Goal: Information Seeking & Learning: Learn about a topic

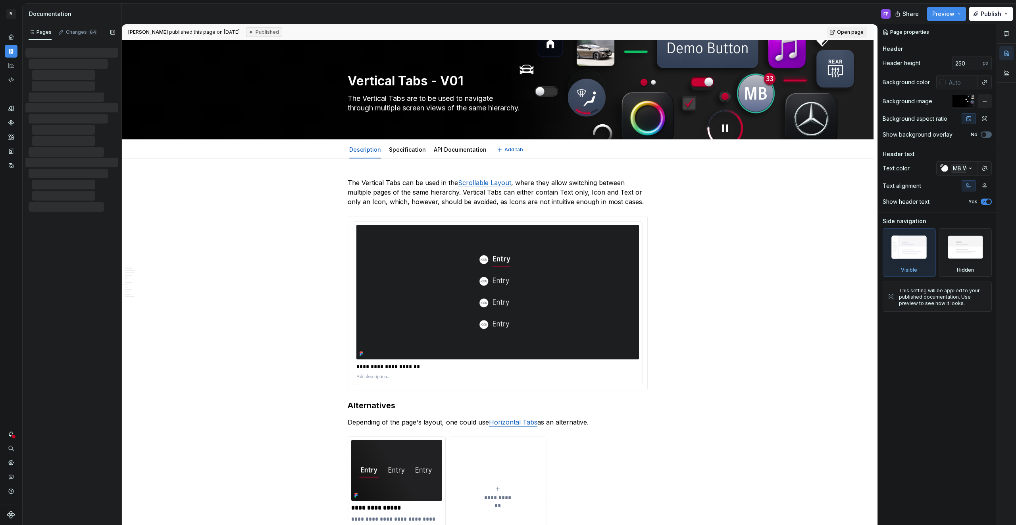
type textarea "*"
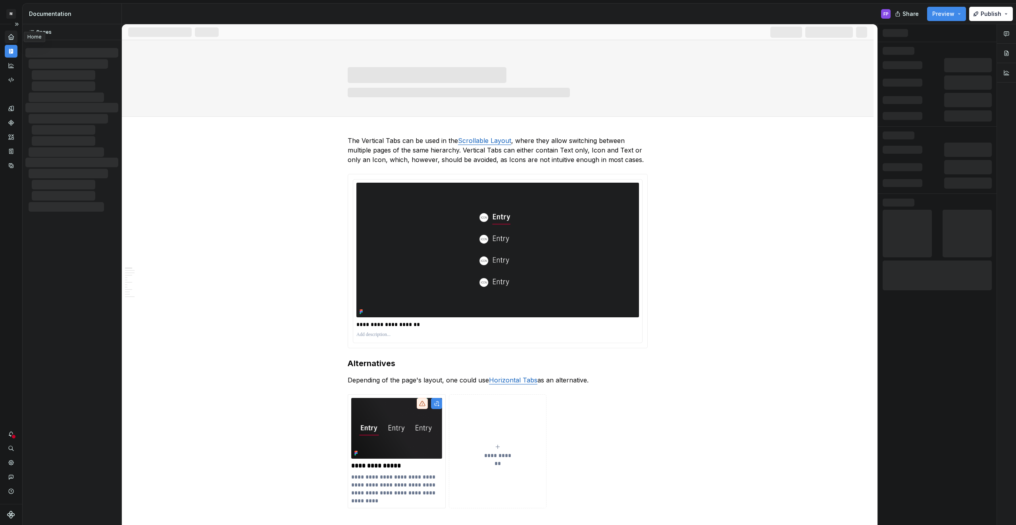
click at [10, 38] on icon "Home" at bounding box center [10, 36] width 5 height 5
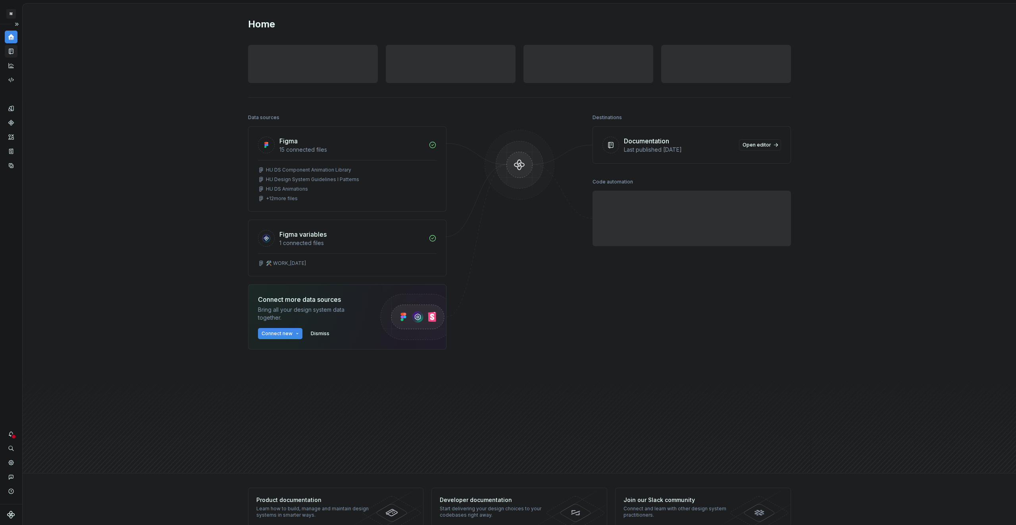
click at [10, 47] on div "Documentation" at bounding box center [11, 51] width 13 height 13
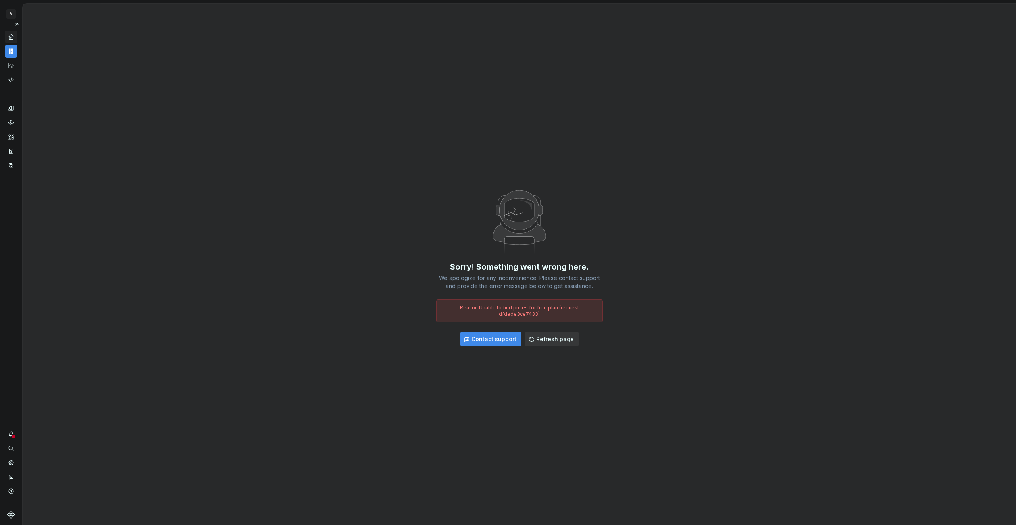
click at [551, 335] on span "Refresh page" at bounding box center [555, 339] width 38 height 8
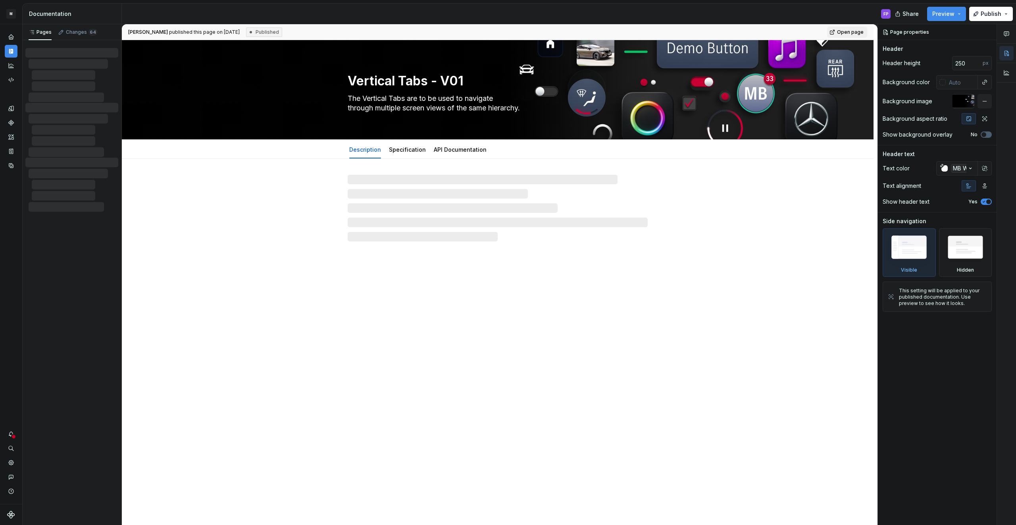
type textarea "*"
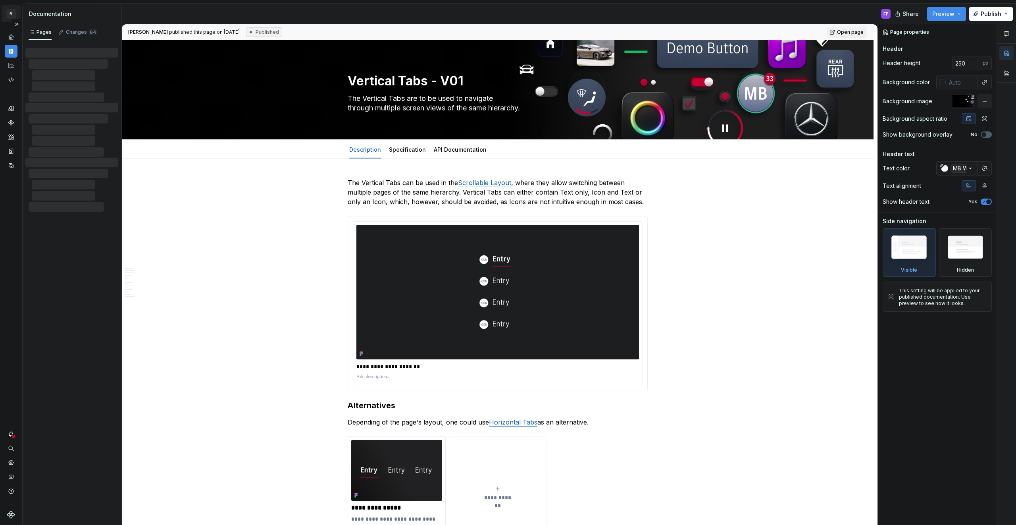
click at [8, 11] on html "M MBUX-DesignSystem FP Dataset Default Documentation FP Share Preview Publish P…" at bounding box center [508, 262] width 1016 height 525
click at [11, 519] on div at bounding box center [11, 514] width 22 height 21
click at [11, 515] on icon "Supernova Logo" at bounding box center [11, 514] width 8 height 8
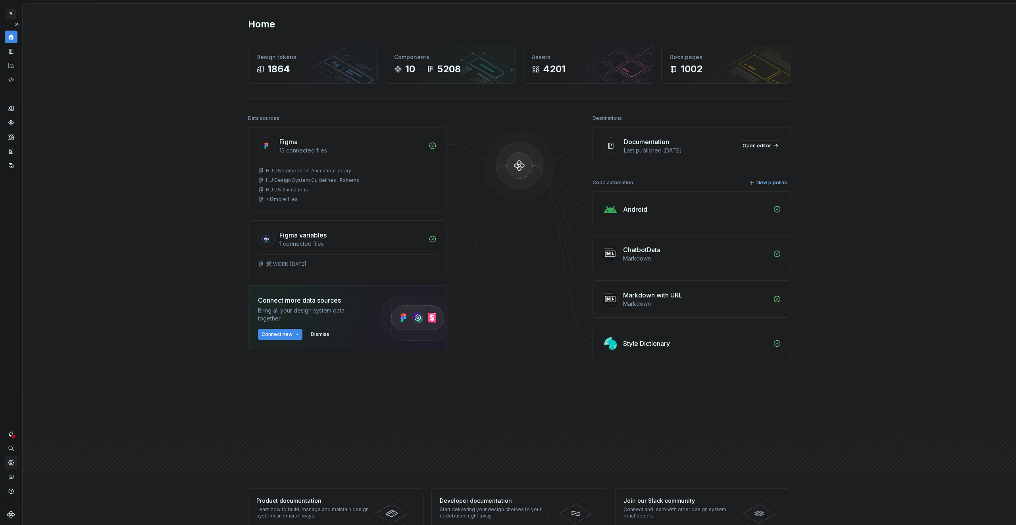
click at [13, 464] on icon "Settings" at bounding box center [11, 462] width 7 height 7
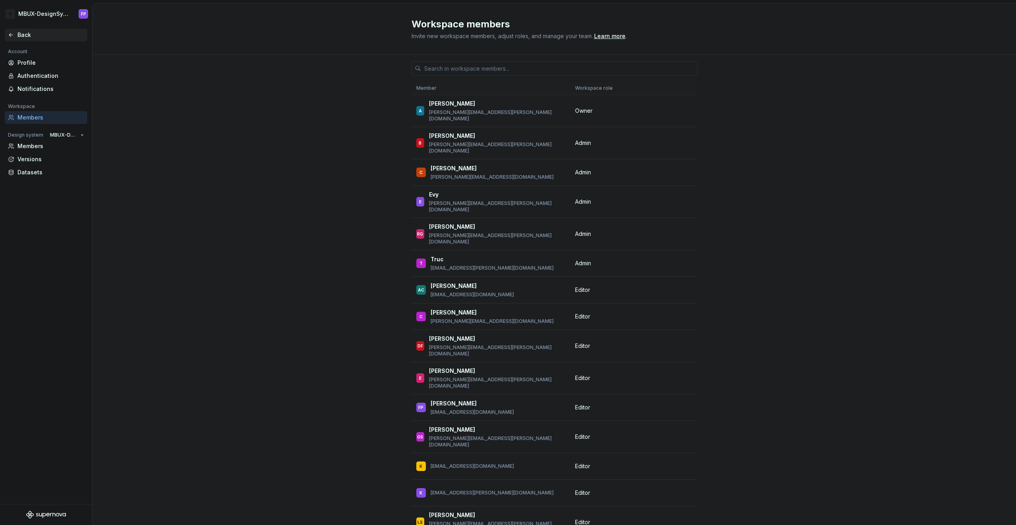
click at [15, 36] on div "Back" at bounding box center [46, 35] width 76 height 8
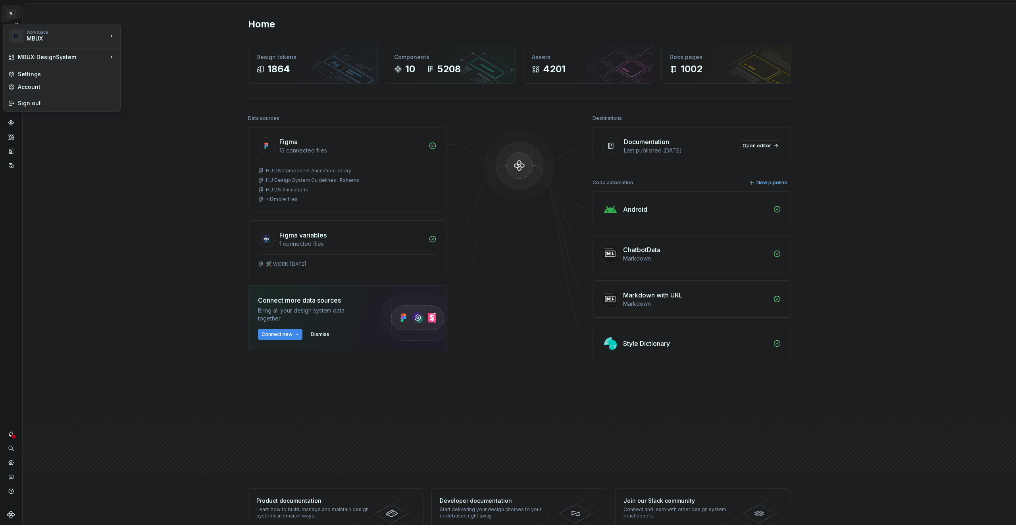
click at [15, 12] on html "M MBUX-DesignSystem FP Dataset Default Home Design tokens 1864 Components 10 52…" at bounding box center [508, 262] width 1016 height 525
click at [21, 100] on div "Sign out" at bounding box center [67, 103] width 98 height 8
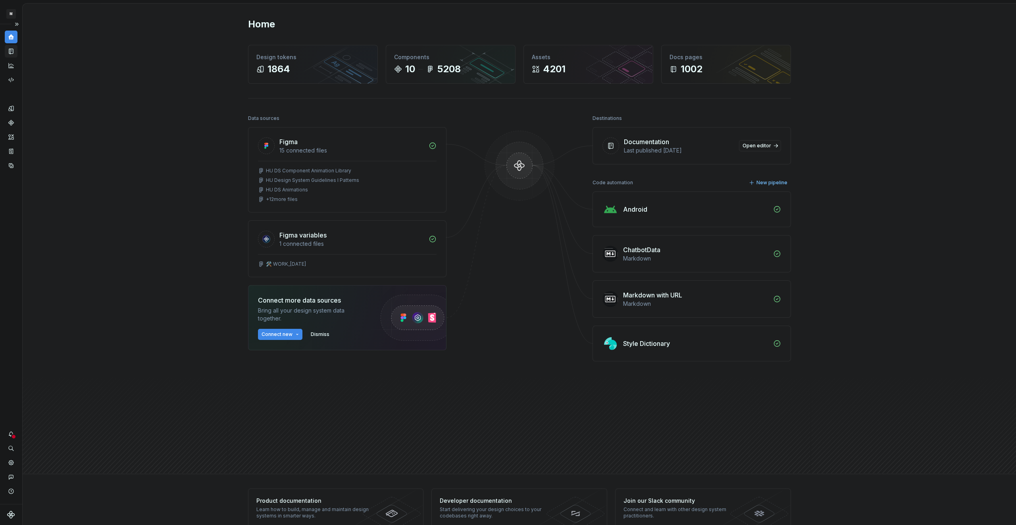
click at [8, 50] on icon "Documentation" at bounding box center [11, 51] width 7 height 7
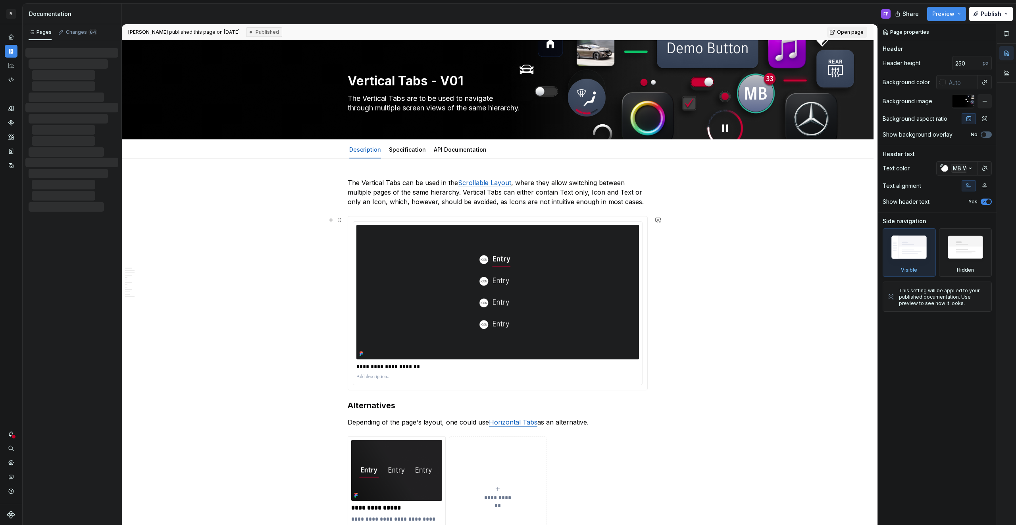
type textarea "*"
click at [68, 36] on div "Changes 64" at bounding box center [78, 32] width 46 height 11
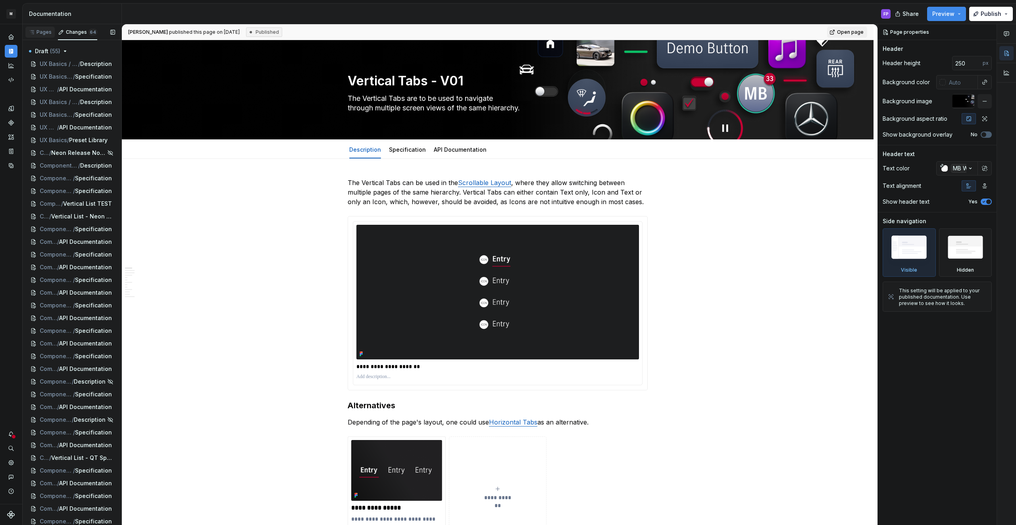
click at [37, 33] on div "Pages" at bounding box center [40, 32] width 23 height 6
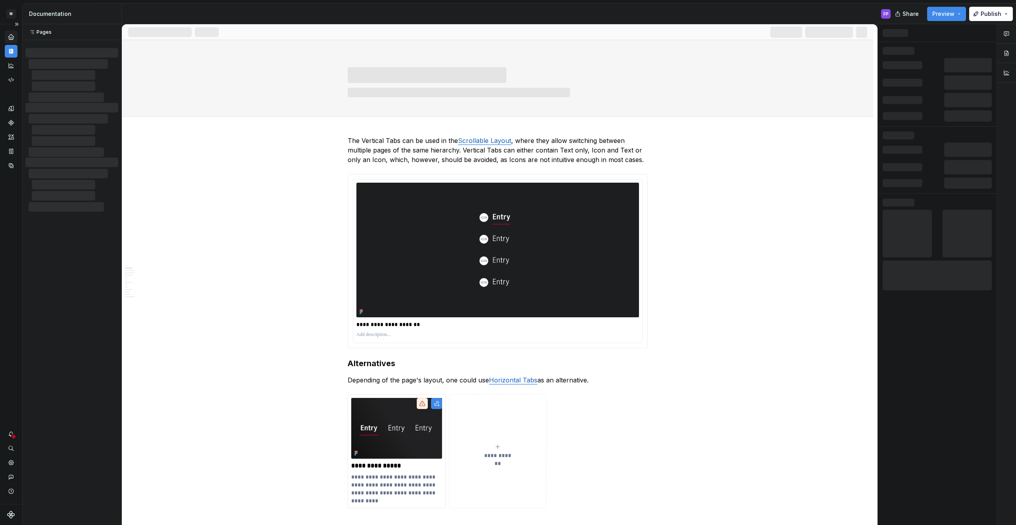
click at [11, 40] on div "Home" at bounding box center [11, 37] width 13 height 13
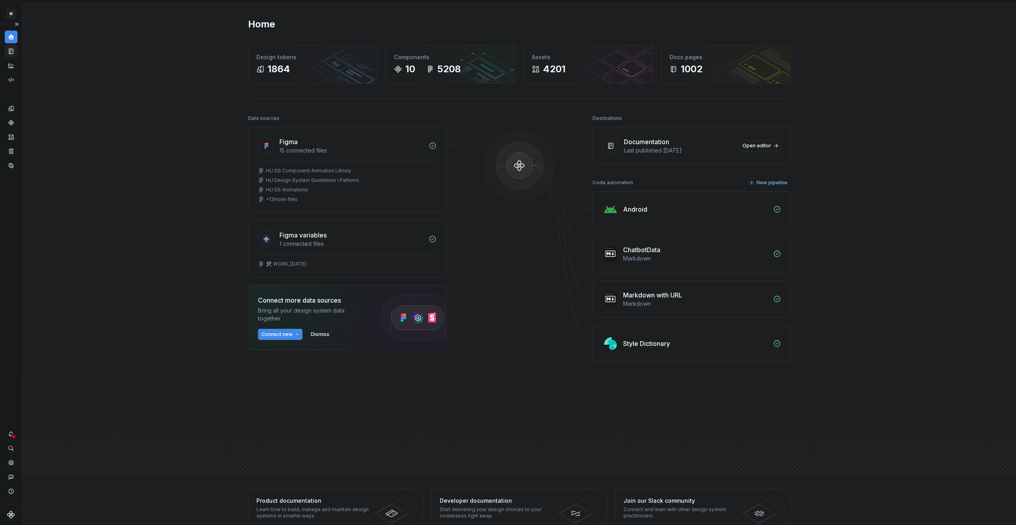
click at [8, 54] on icon "Documentation" at bounding box center [11, 51] width 7 height 7
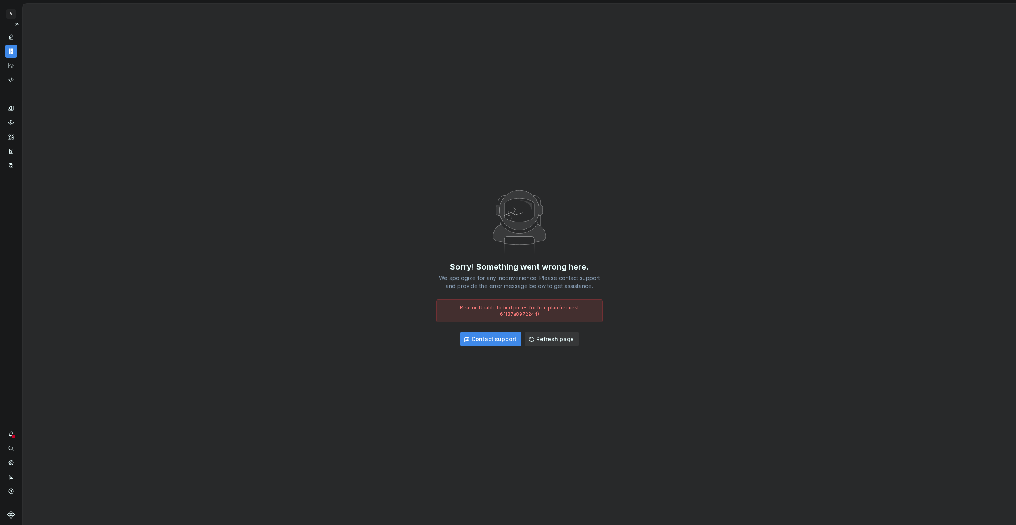
click at [552, 339] on span "Refresh page" at bounding box center [555, 339] width 38 height 8
click at [548, 337] on span "Refresh page" at bounding box center [555, 339] width 38 height 8
click at [503, 266] on div "Sorry! Something went wrong here." at bounding box center [519, 266] width 139 height 11
click at [552, 338] on span "Refresh page" at bounding box center [555, 339] width 38 height 8
click at [392, 214] on div "Sorry! Something went wrong here. We apologize for any inconvenience. Please co…" at bounding box center [519, 264] width 993 height 521
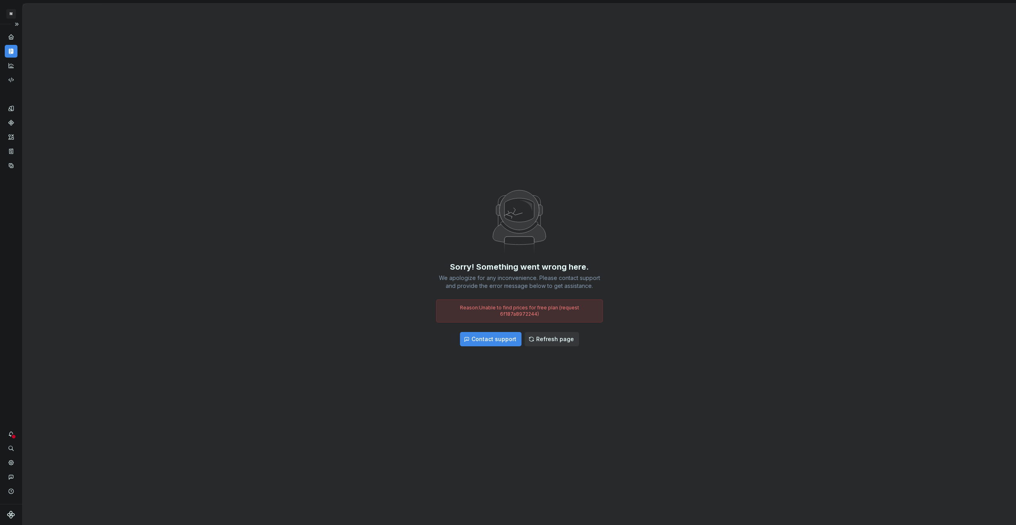
click at [558, 335] on span "Refresh page" at bounding box center [555, 339] width 38 height 8
click at [12, 17] on html "M MBUX-DesignSystem FP Dataset Default Sorry! Something went wrong here. We apo…" at bounding box center [508, 262] width 1016 height 525
click at [18, 102] on div "Sign out" at bounding box center [67, 103] width 98 height 8
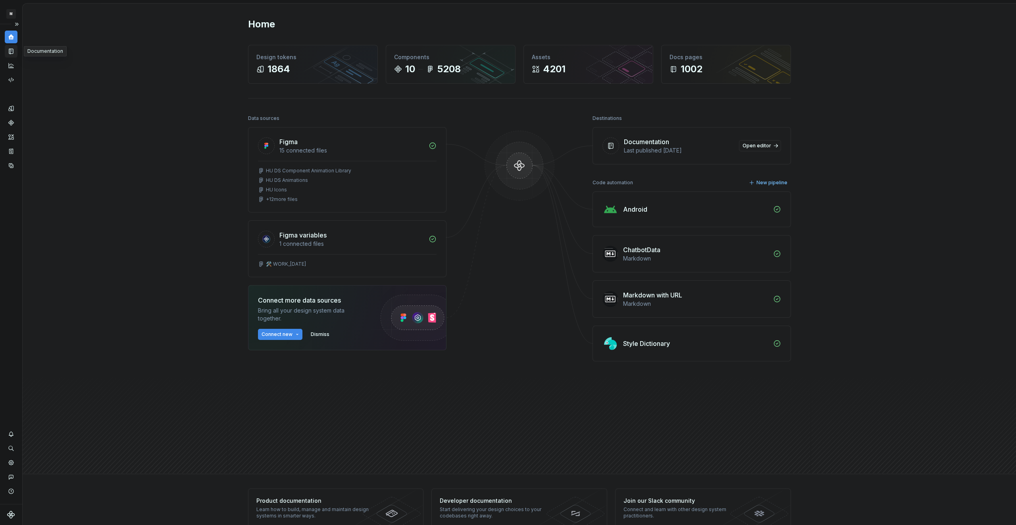
click at [10, 49] on icon "Documentation" at bounding box center [11, 51] width 4 height 5
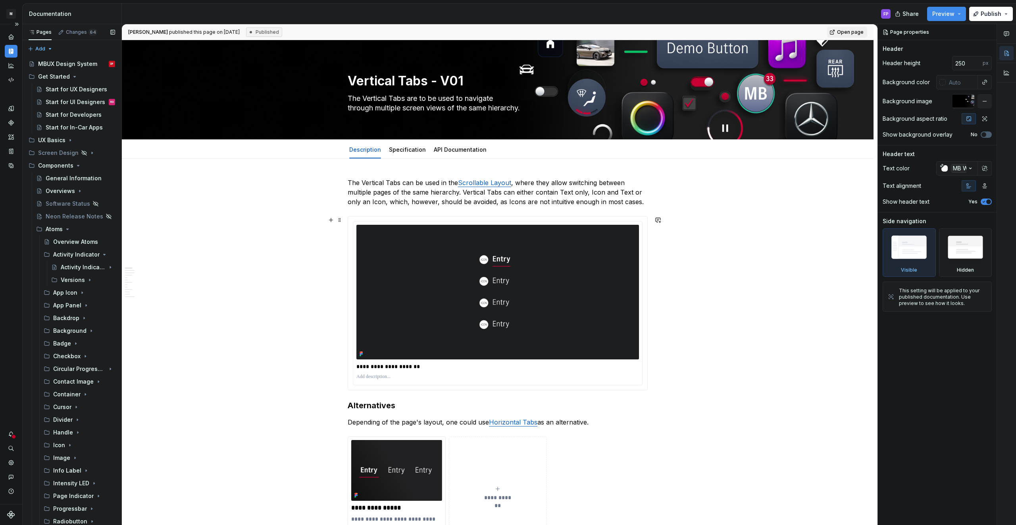
type textarea "*"
